Goal: Transaction & Acquisition: Download file/media

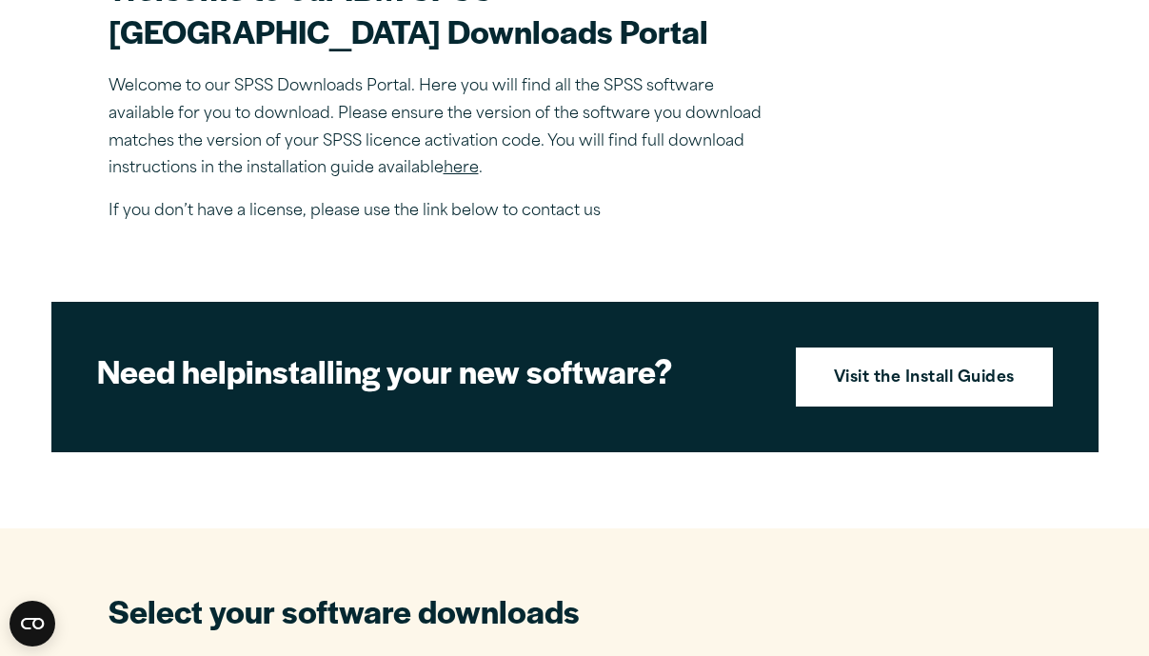
scroll to position [634, 0]
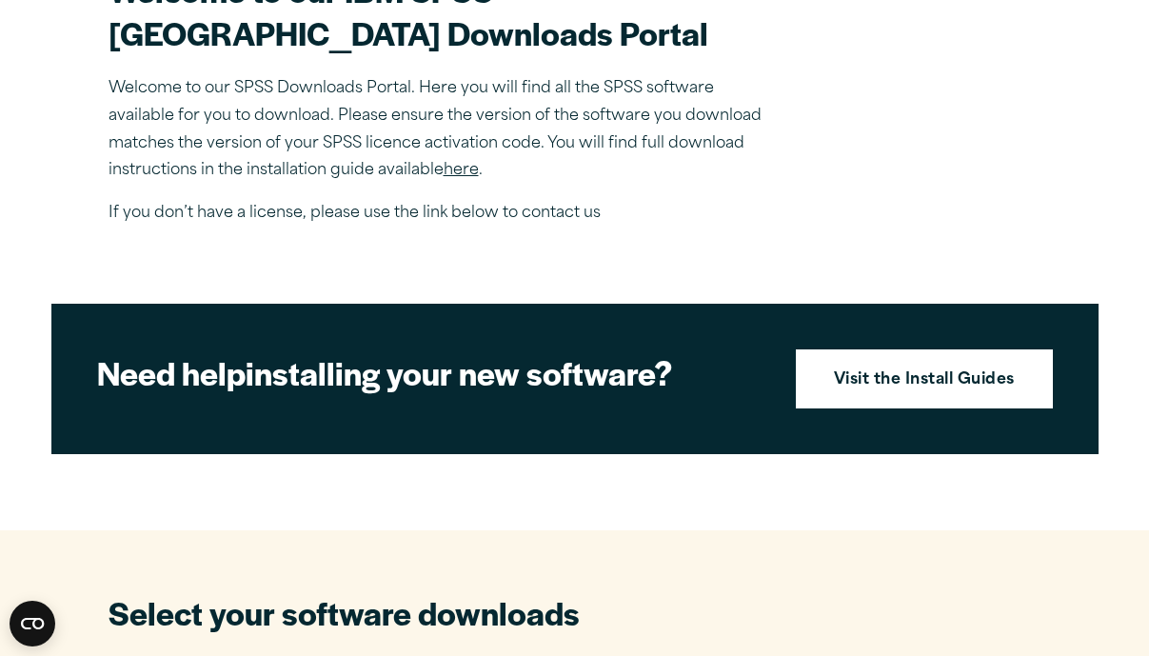
click at [458, 178] on link "here" at bounding box center [461, 170] width 35 height 15
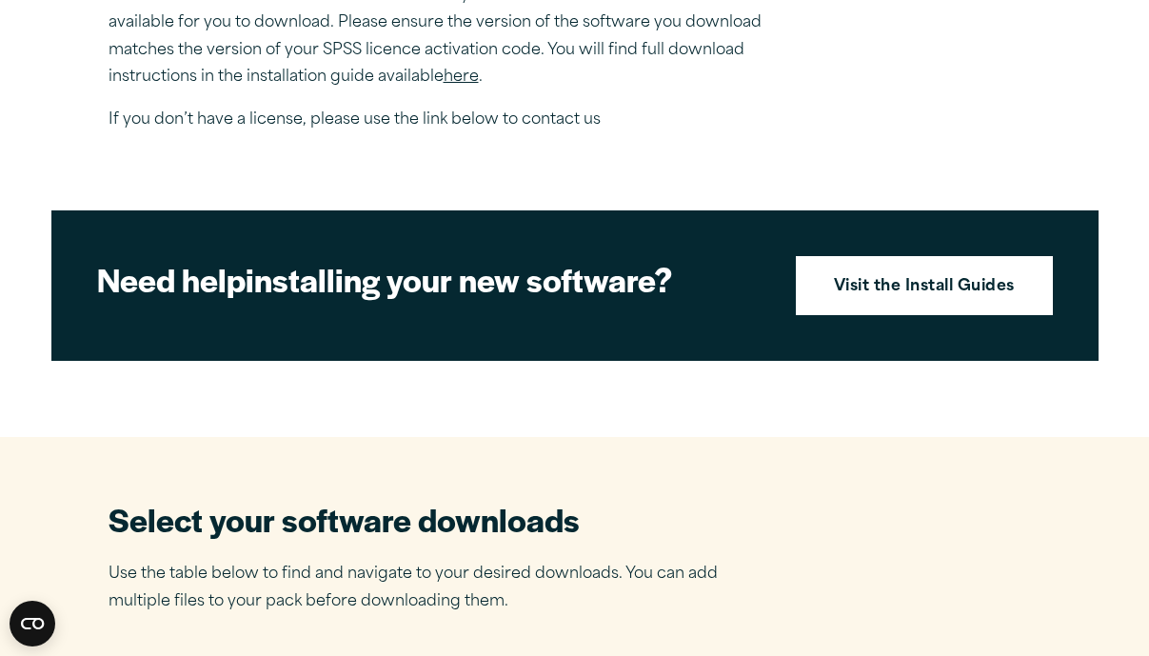
scroll to position [730, 0]
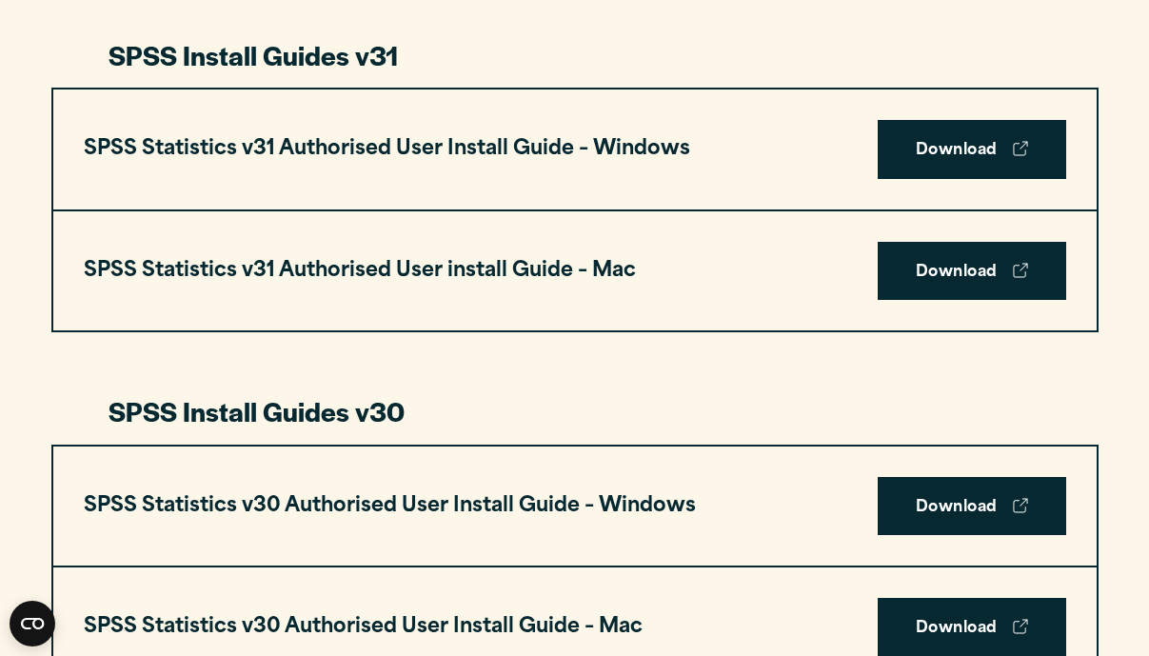
scroll to position [946, 0]
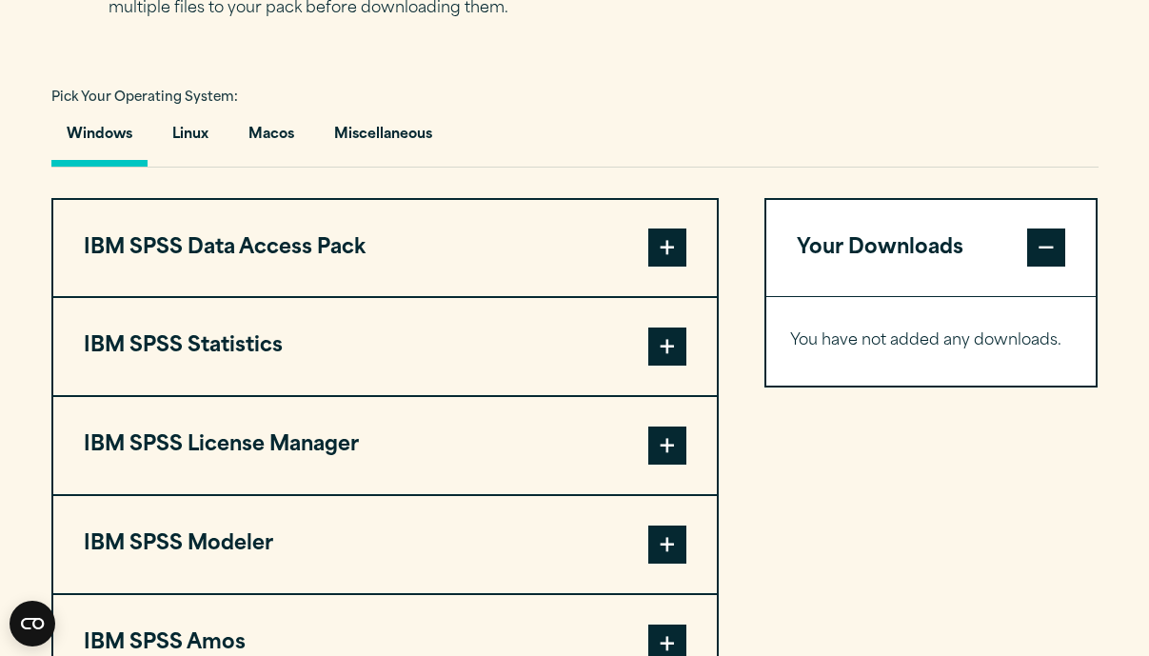
scroll to position [1328, 0]
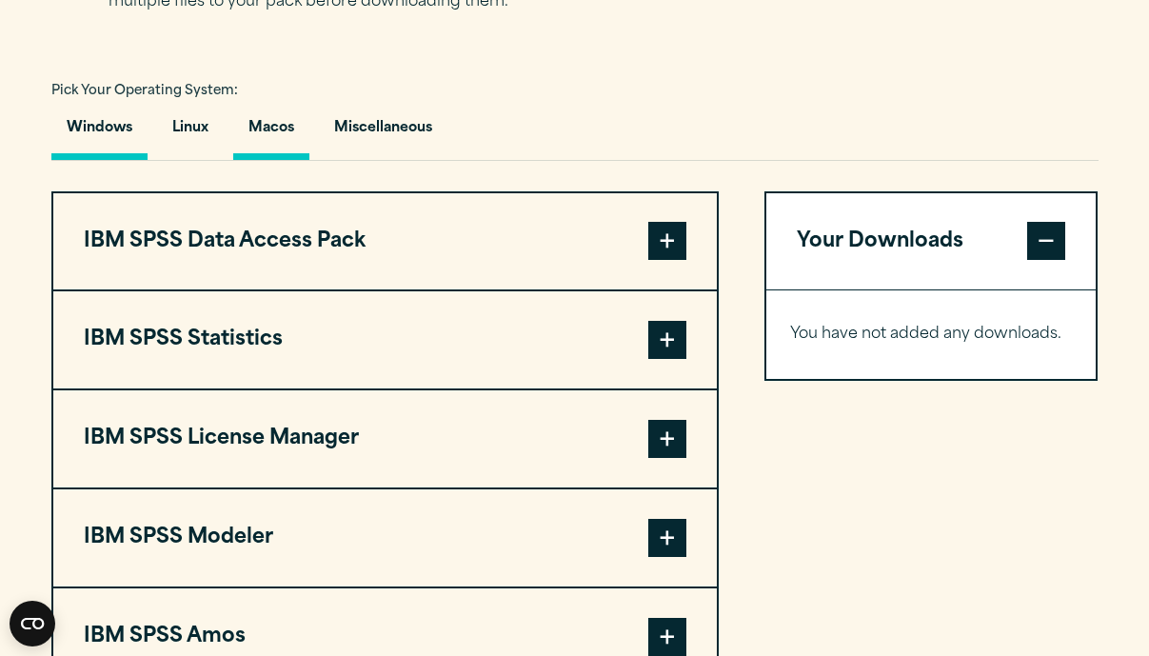
click at [269, 160] on button "Macos" at bounding box center [271, 133] width 76 height 54
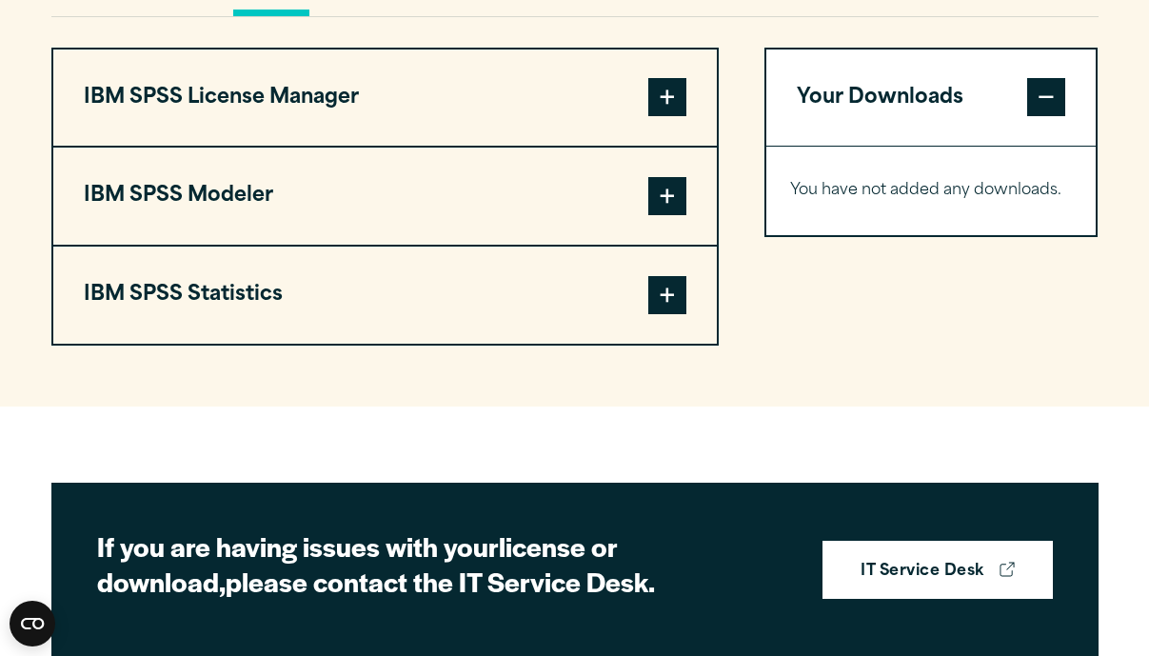
scroll to position [1472, 0]
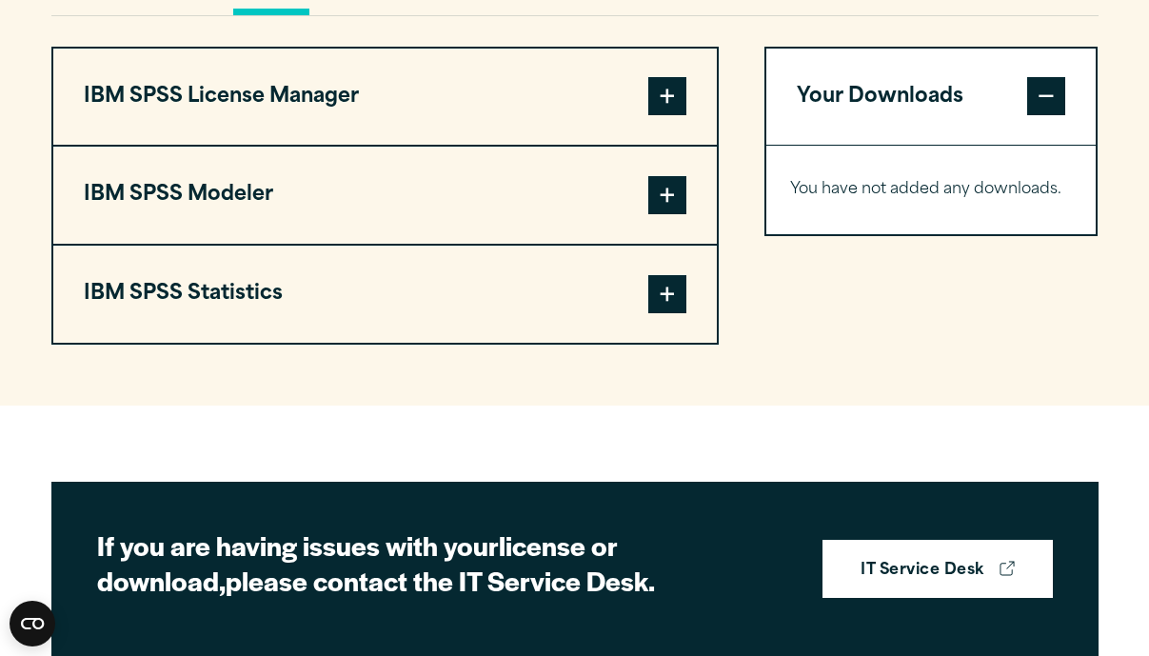
click at [664, 313] on span at bounding box center [668, 294] width 38 height 38
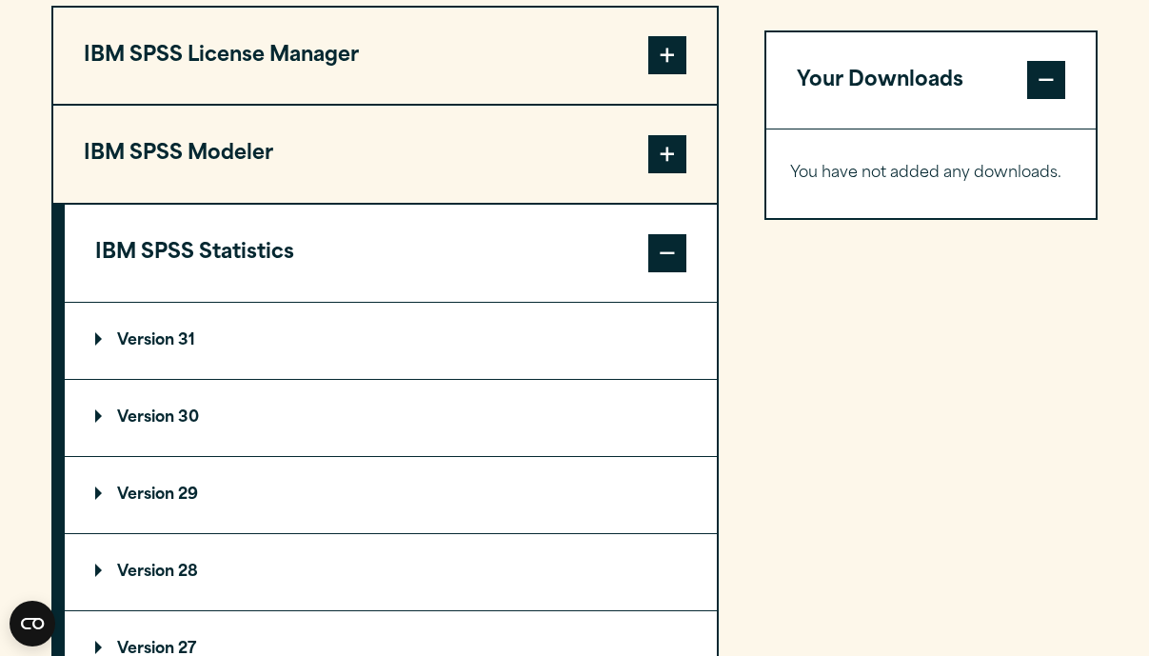
scroll to position [1516, 0]
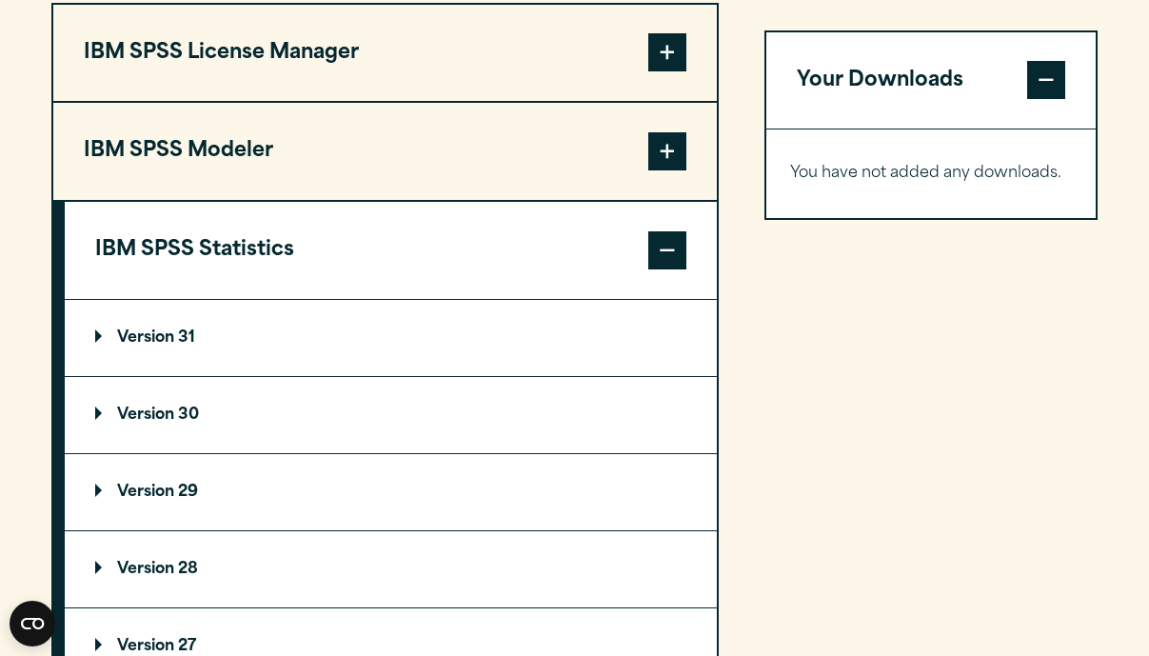
click at [115, 423] on p "Version 30" at bounding box center [147, 415] width 104 height 15
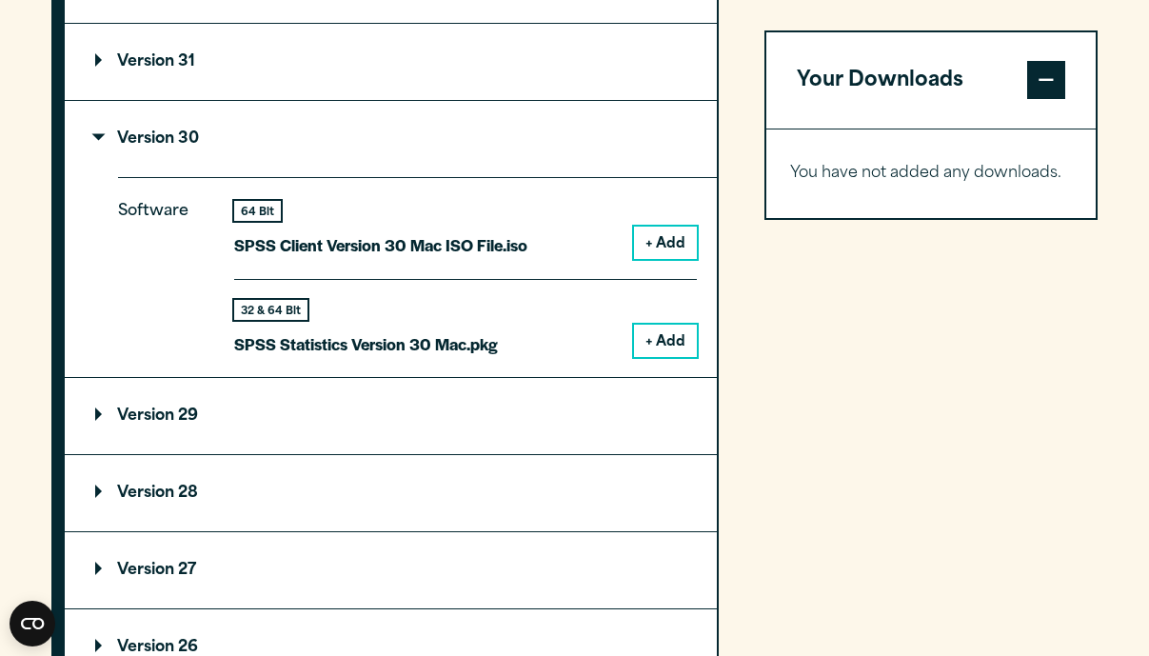
scroll to position [1794, 0]
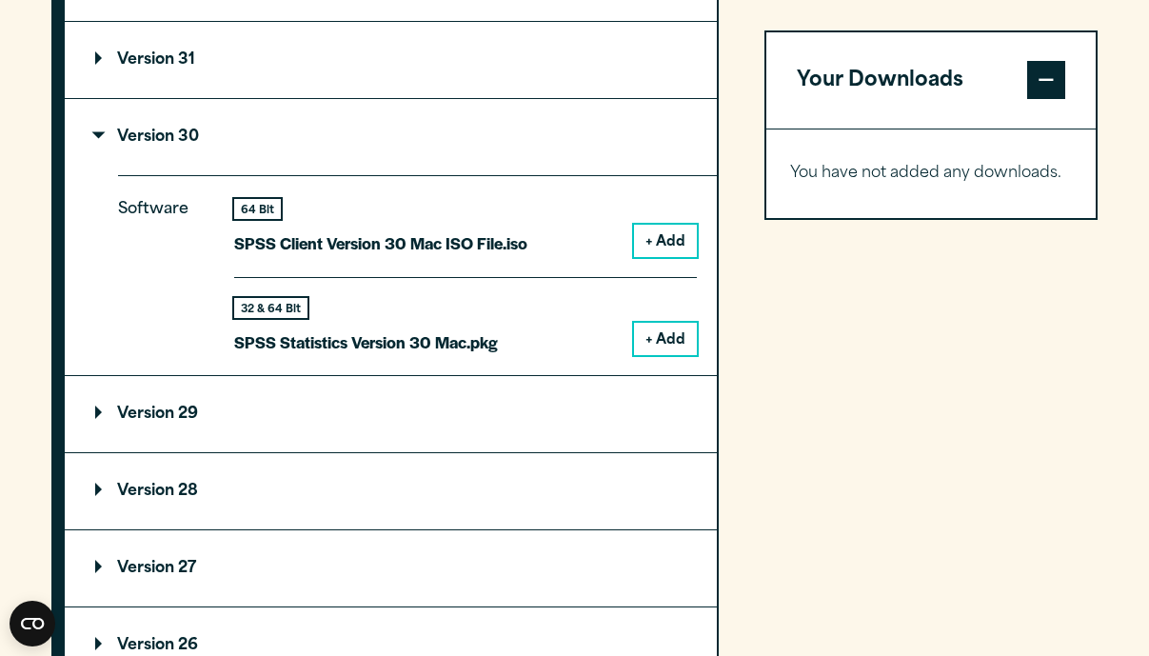
click at [678, 355] on button "+ Add" at bounding box center [665, 339] width 63 height 32
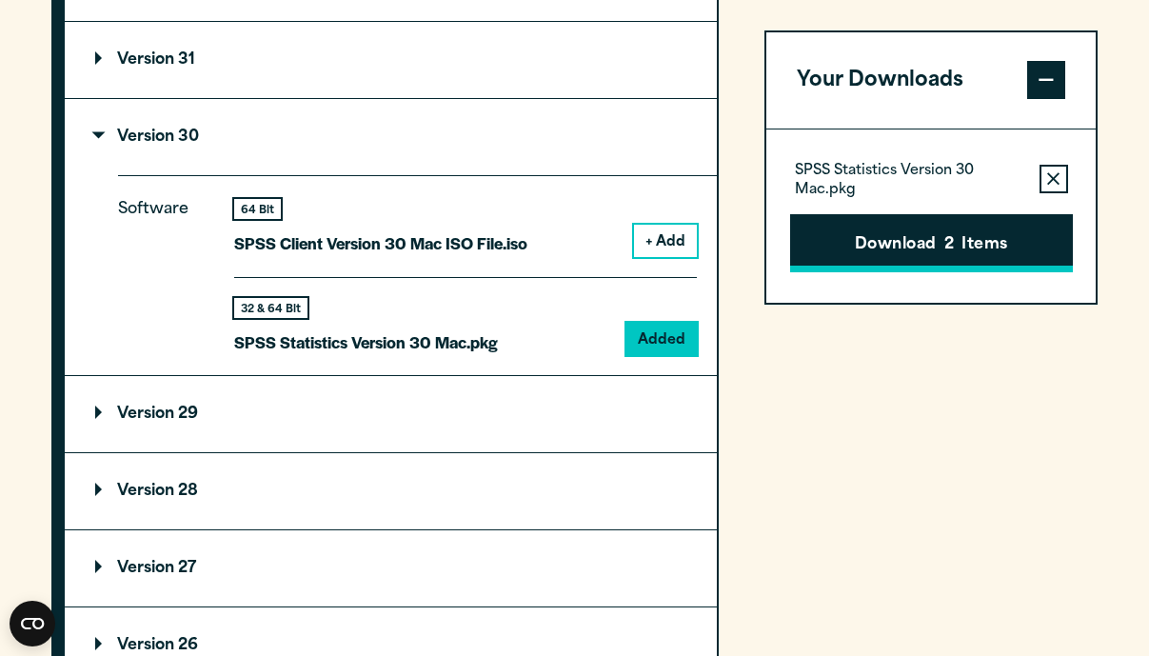
click at [852, 242] on button "Download 2 Items" at bounding box center [931, 243] width 283 height 59
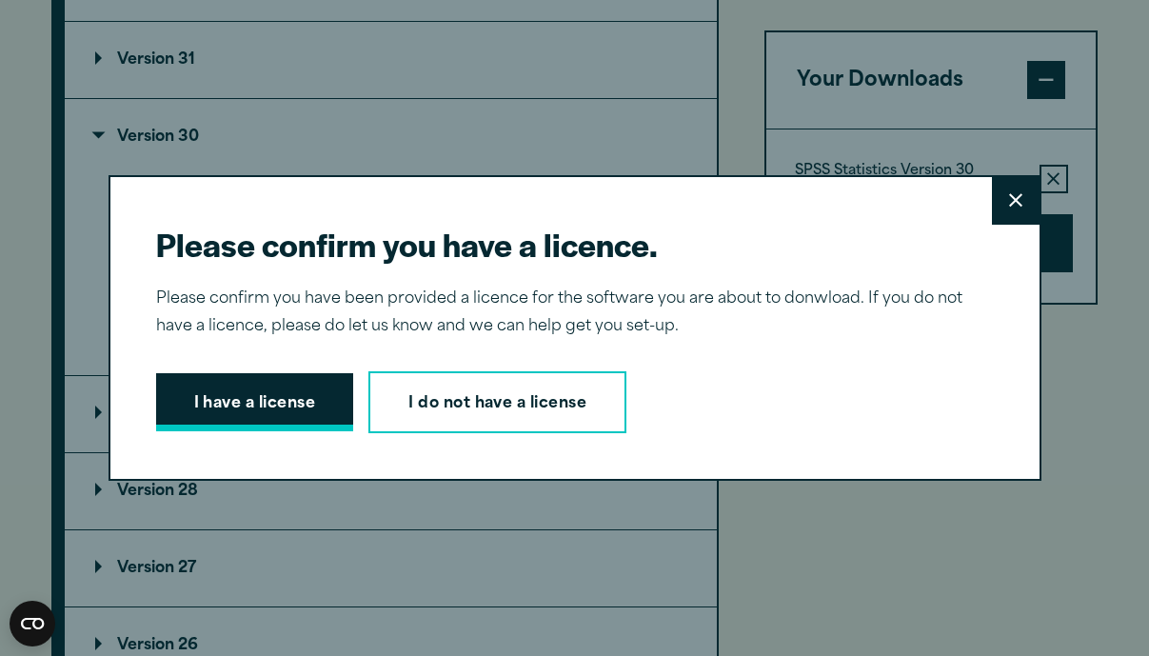
click at [248, 399] on button "I have a license" at bounding box center [255, 402] width 198 height 59
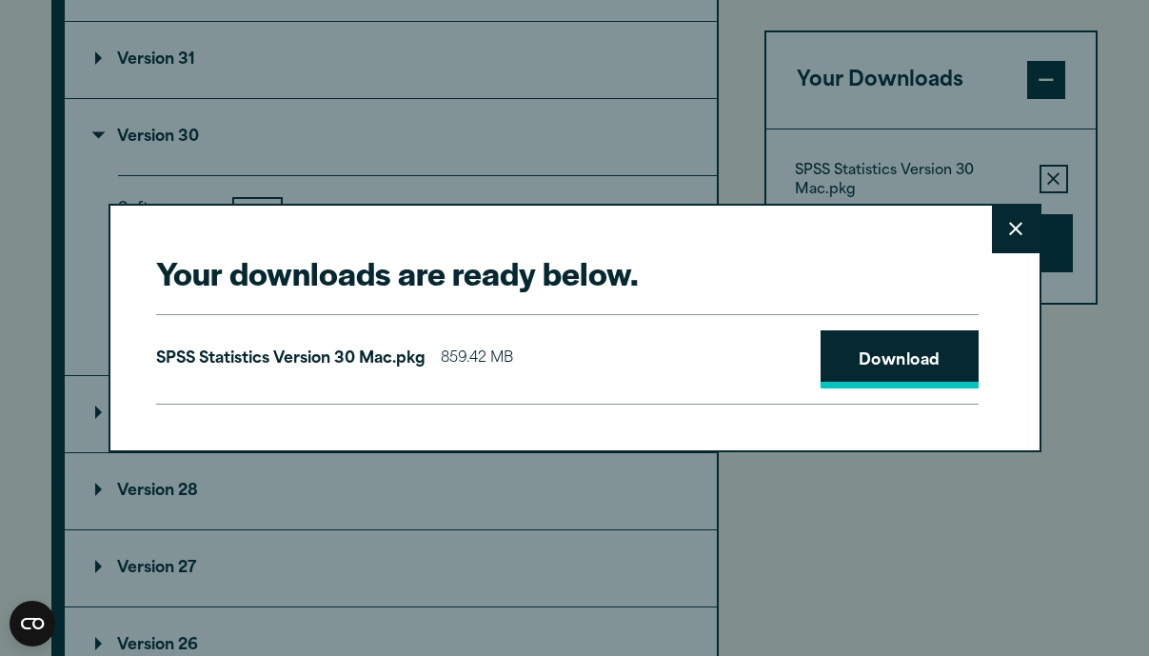
click at [931, 368] on link "Download" at bounding box center [900, 359] width 158 height 59
click at [1013, 230] on icon at bounding box center [1015, 229] width 13 height 13
